Goal: Use online tool/utility: Utilize a website feature to perform a specific function

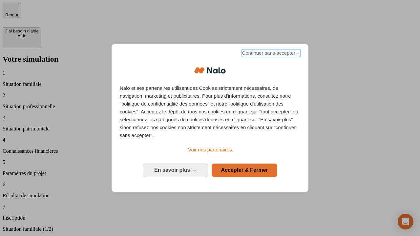
click at [271, 54] on span "Continuer sans accepter →" at bounding box center [271, 53] width 58 height 8
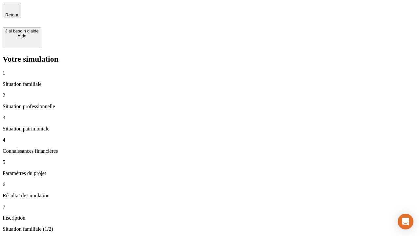
type input "30 000"
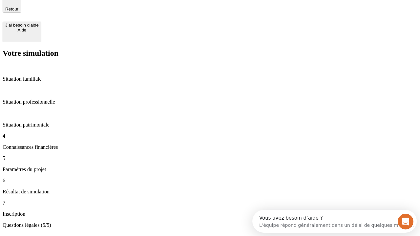
scroll to position [20, 0]
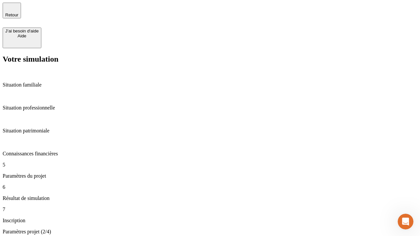
type input "25"
type input "1 000"
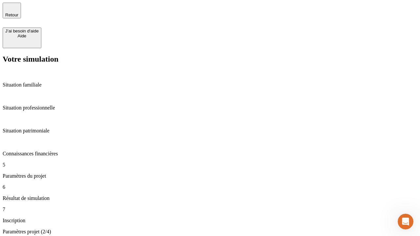
type input "640"
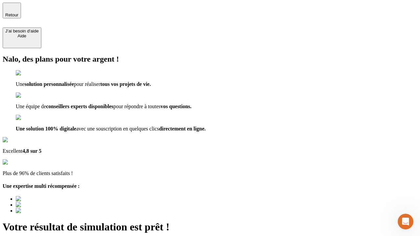
type input "[EMAIL_ADDRESS][PERSON_NAME][DOMAIN_NAME]"
